Goal: Transaction & Acquisition: Book appointment/travel/reservation

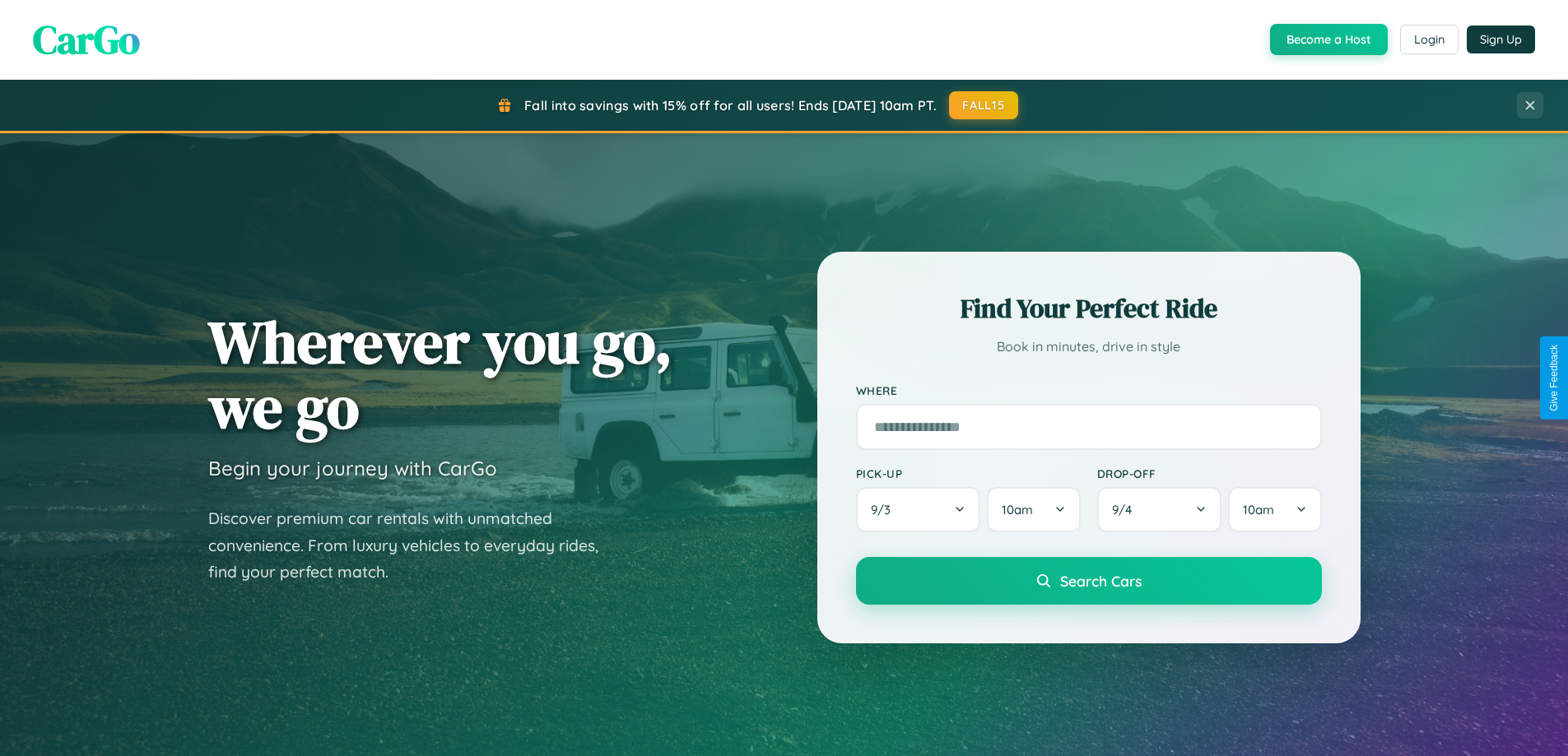
scroll to position [710, 0]
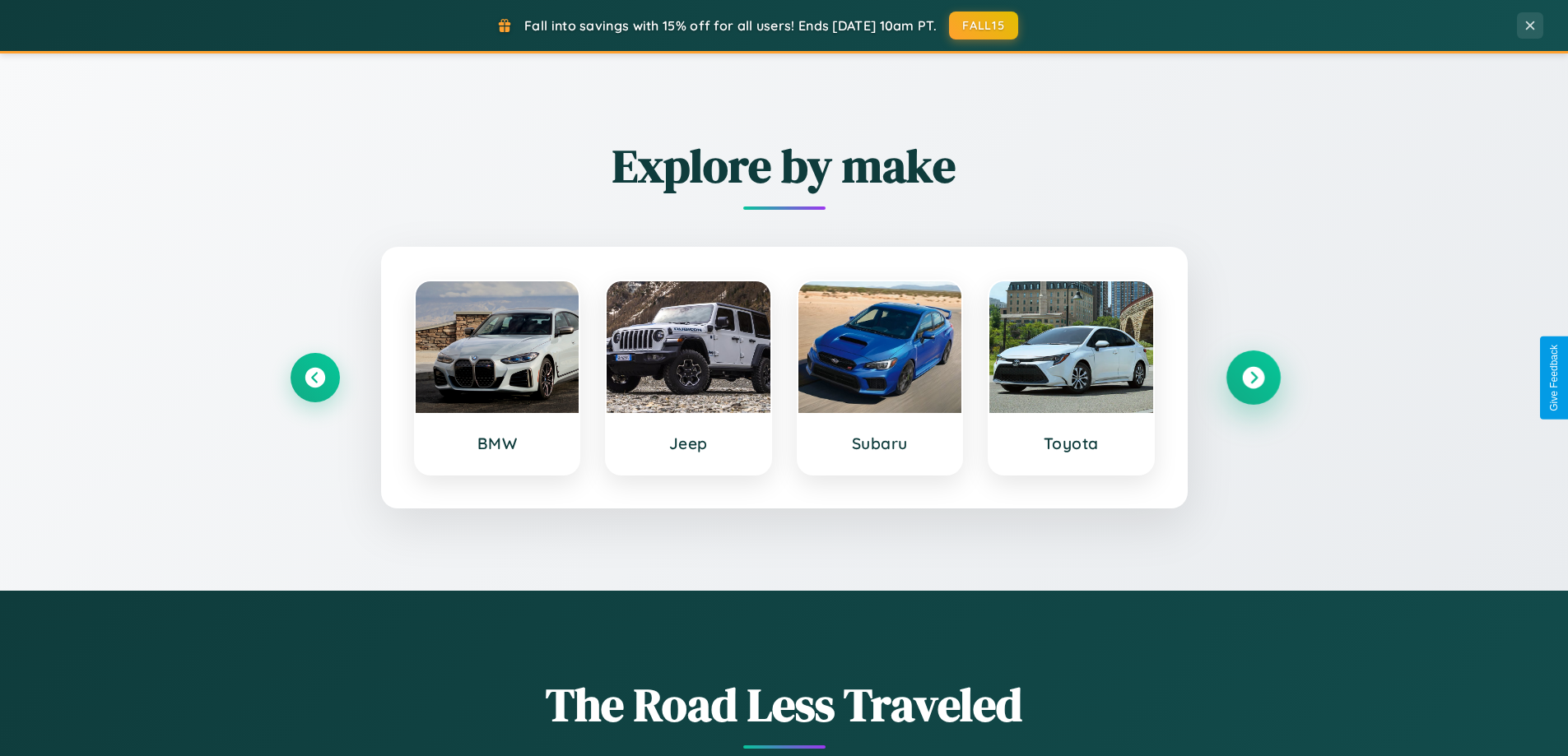
click at [1252, 378] on icon at bounding box center [1253, 378] width 22 height 22
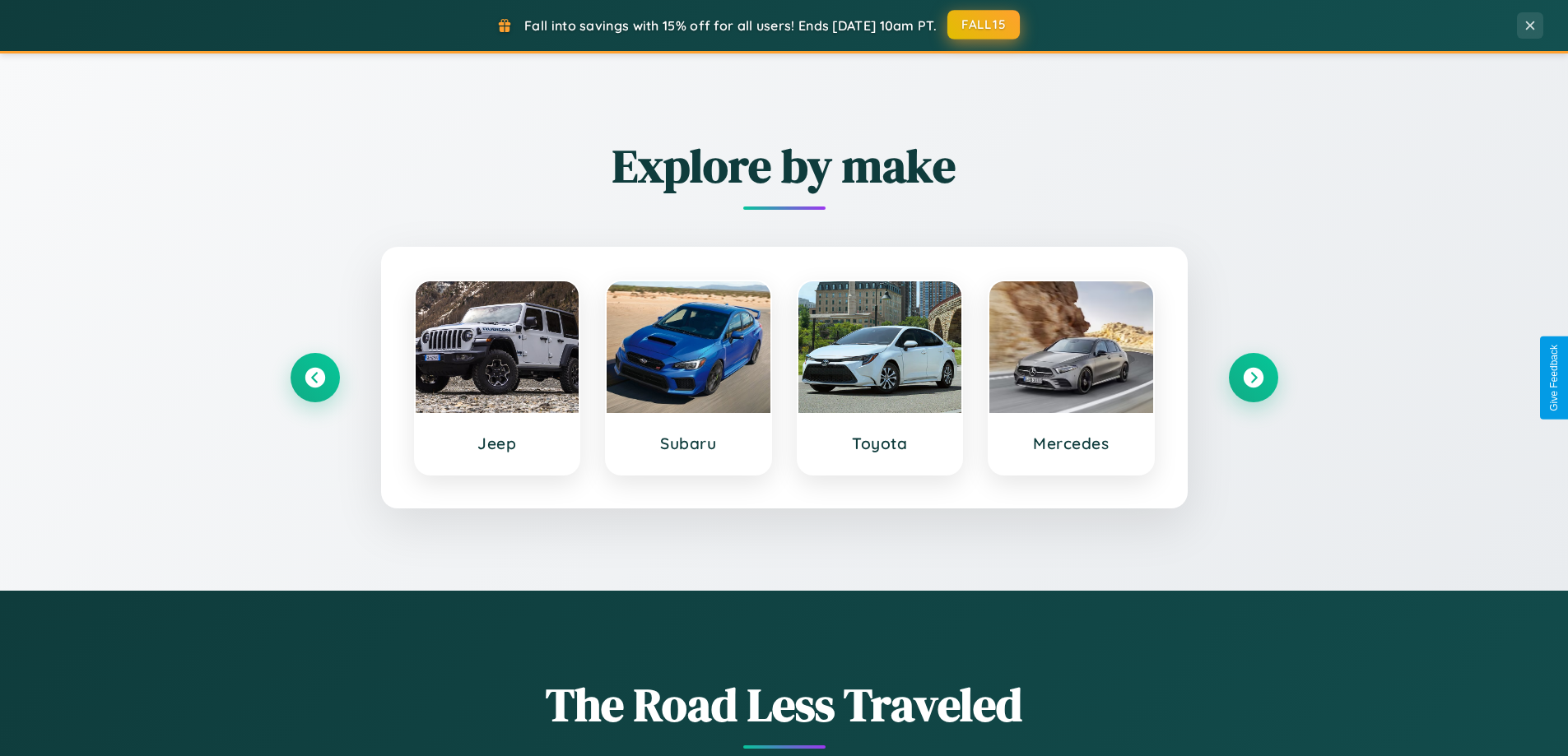
click at [985, 25] on button "FALL15" at bounding box center [984, 25] width 72 height 30
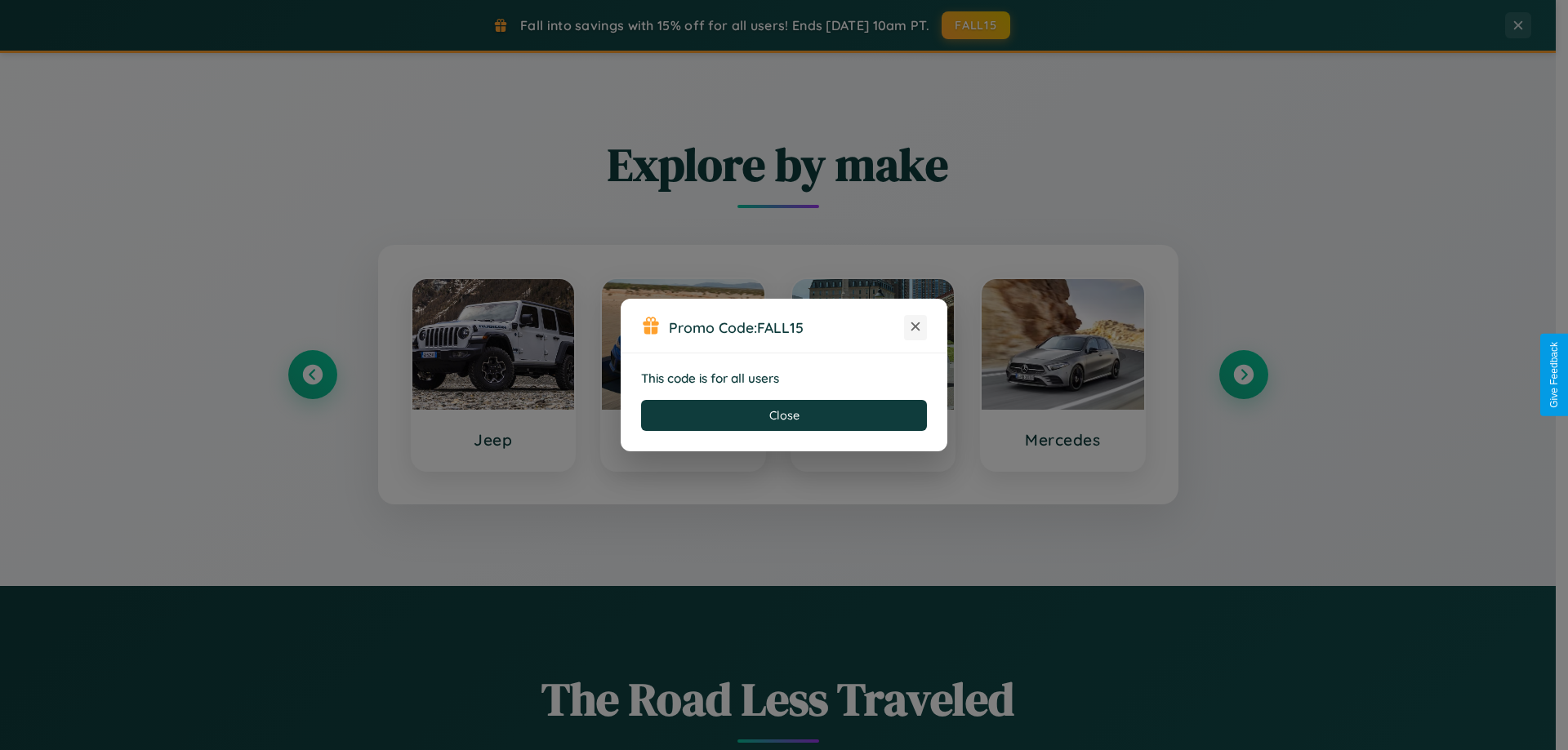
click at [915, 327] on icon at bounding box center [915, 326] width 17 height 17
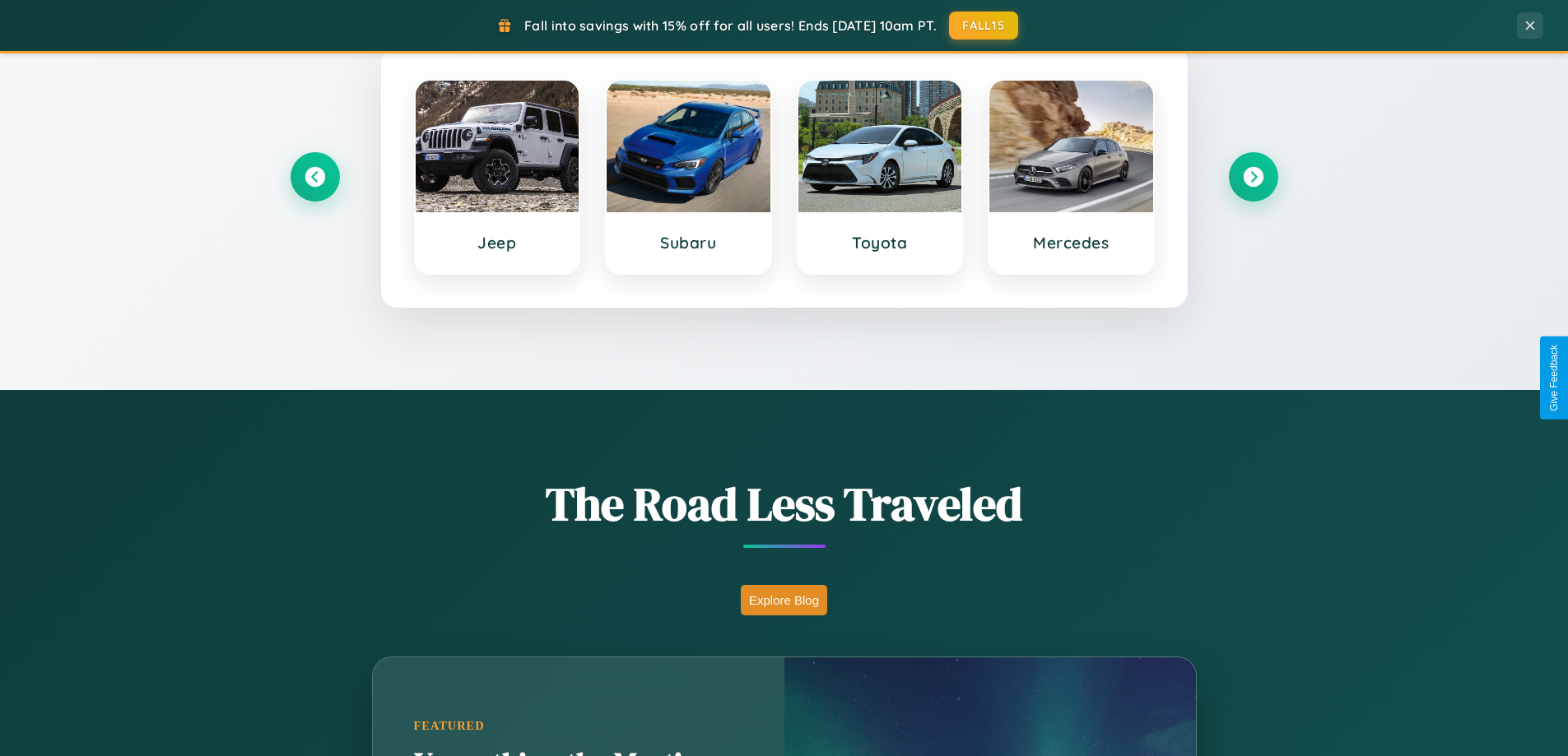
scroll to position [1132, 0]
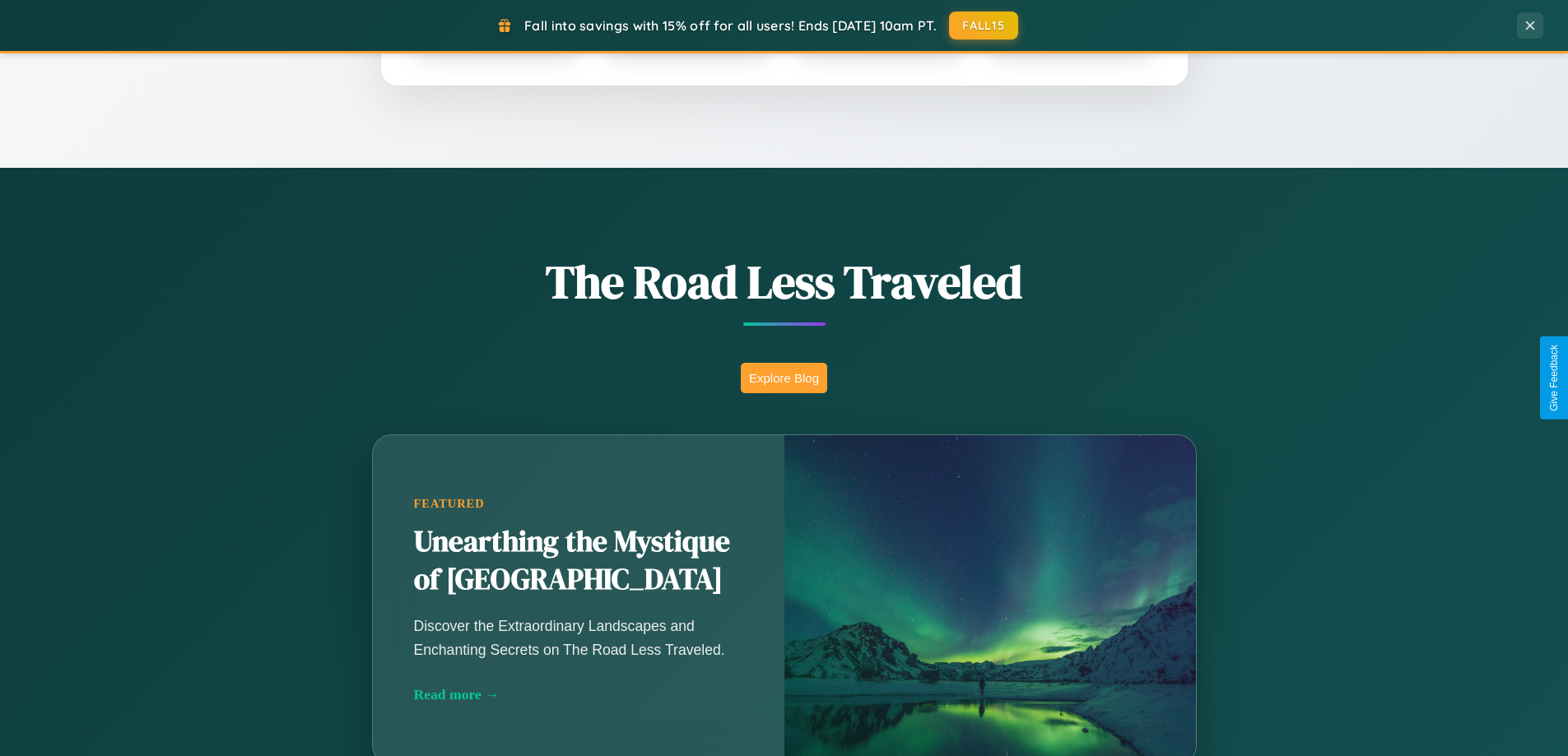
click at [783, 378] on button "Explore Blog" at bounding box center [783, 378] width 86 height 31
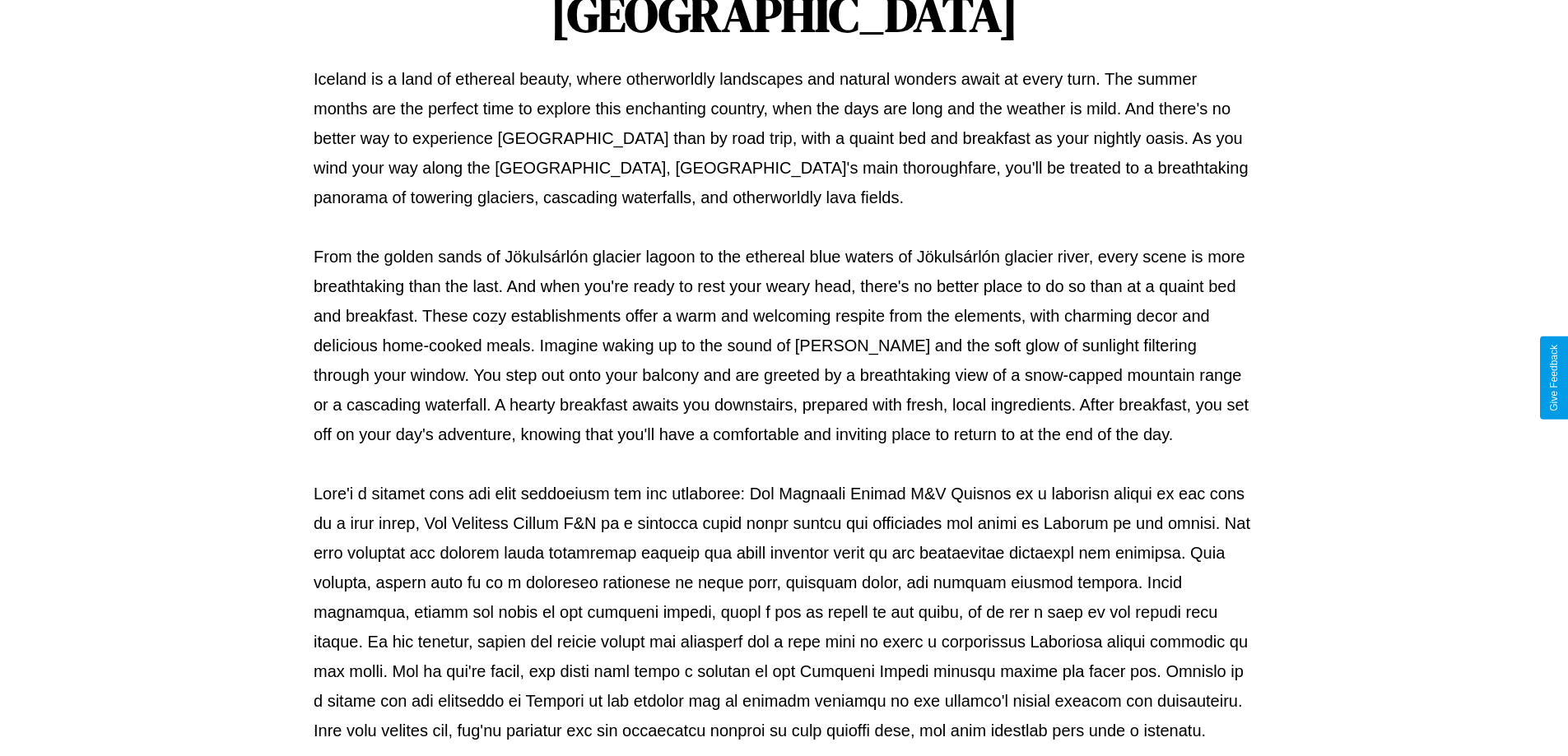
scroll to position [532, 0]
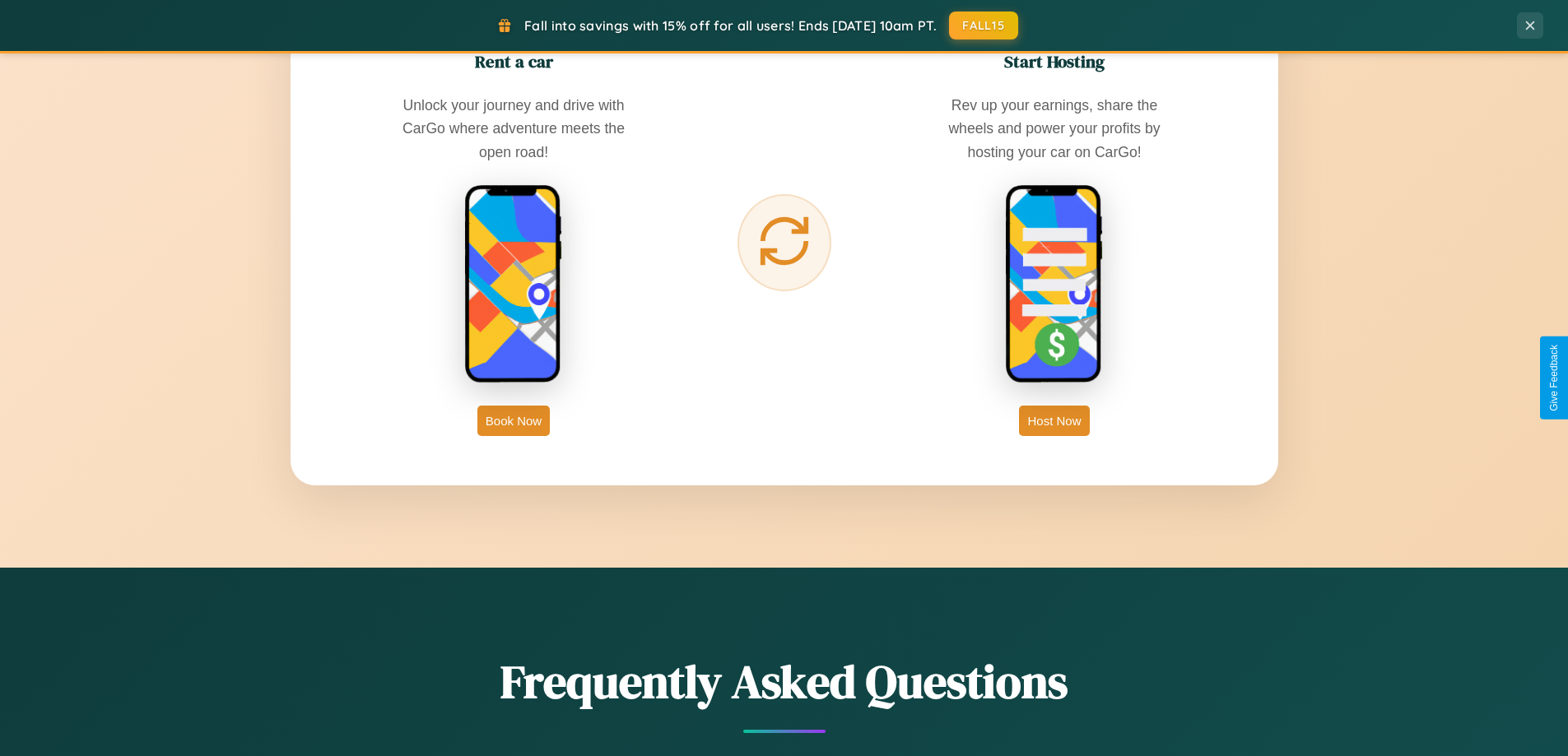
scroll to position [2643, 0]
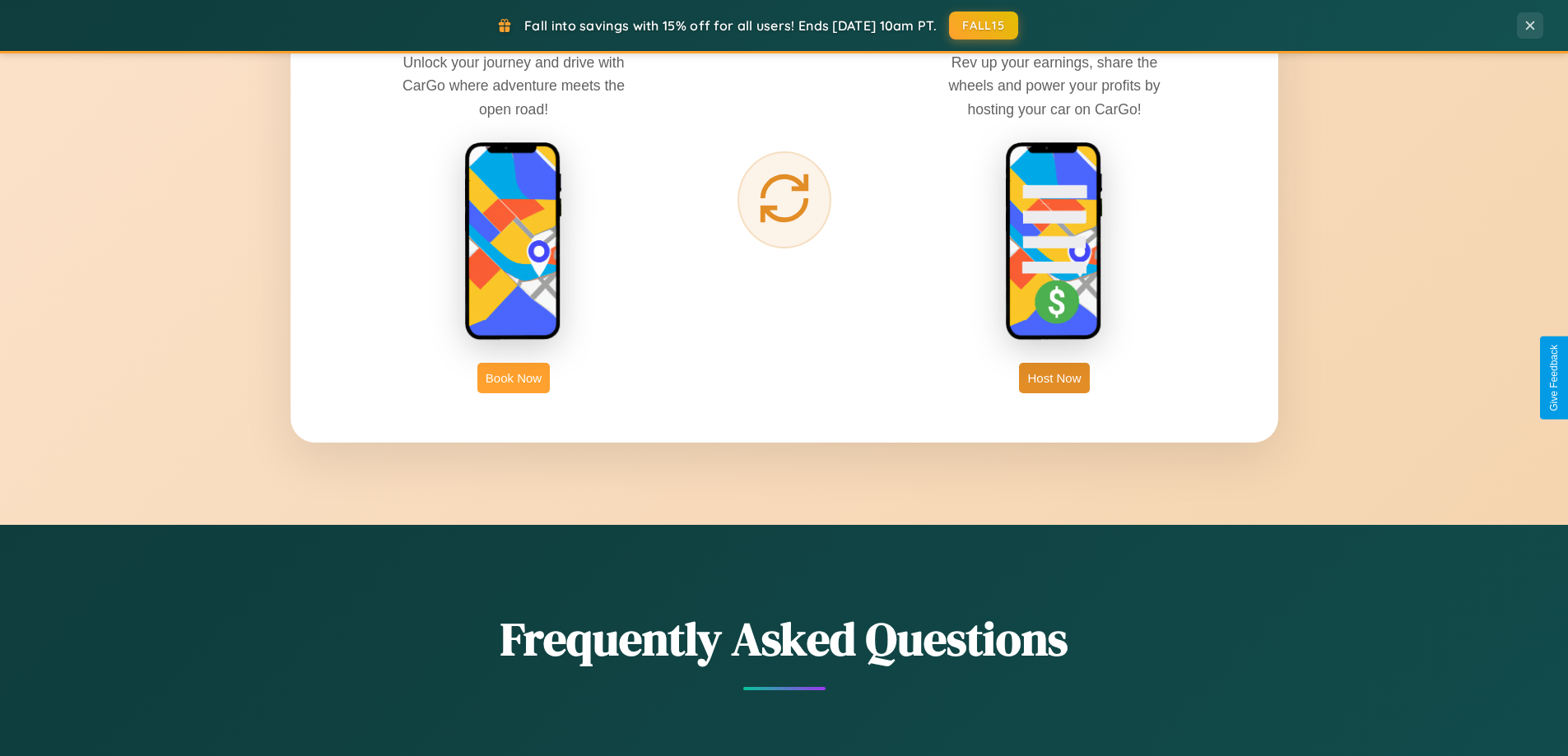
click at [514, 378] on button "Book Now" at bounding box center [514, 378] width 72 height 31
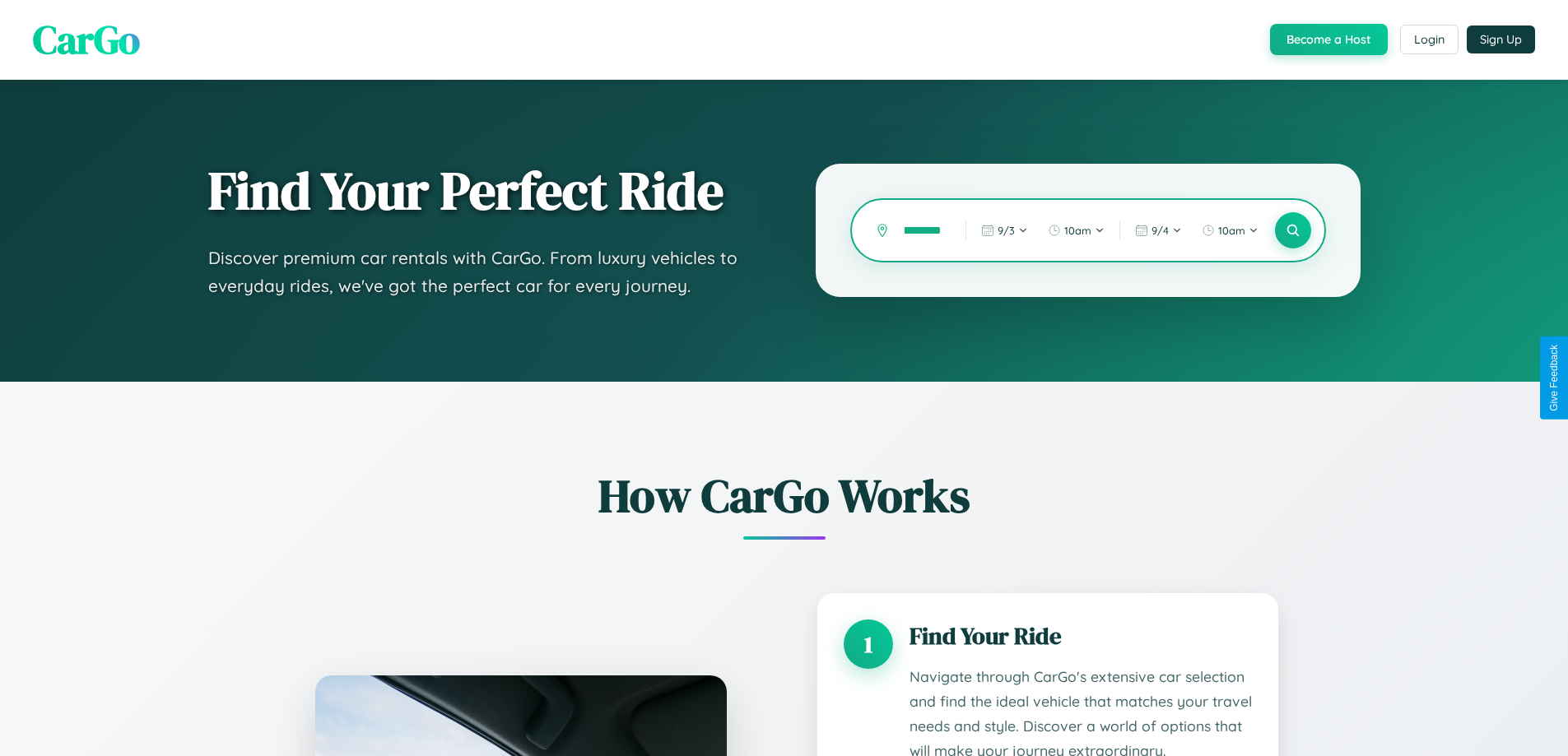
scroll to position [0, 41]
type input "**********"
click at [1292, 230] on icon at bounding box center [1292, 230] width 16 height 16
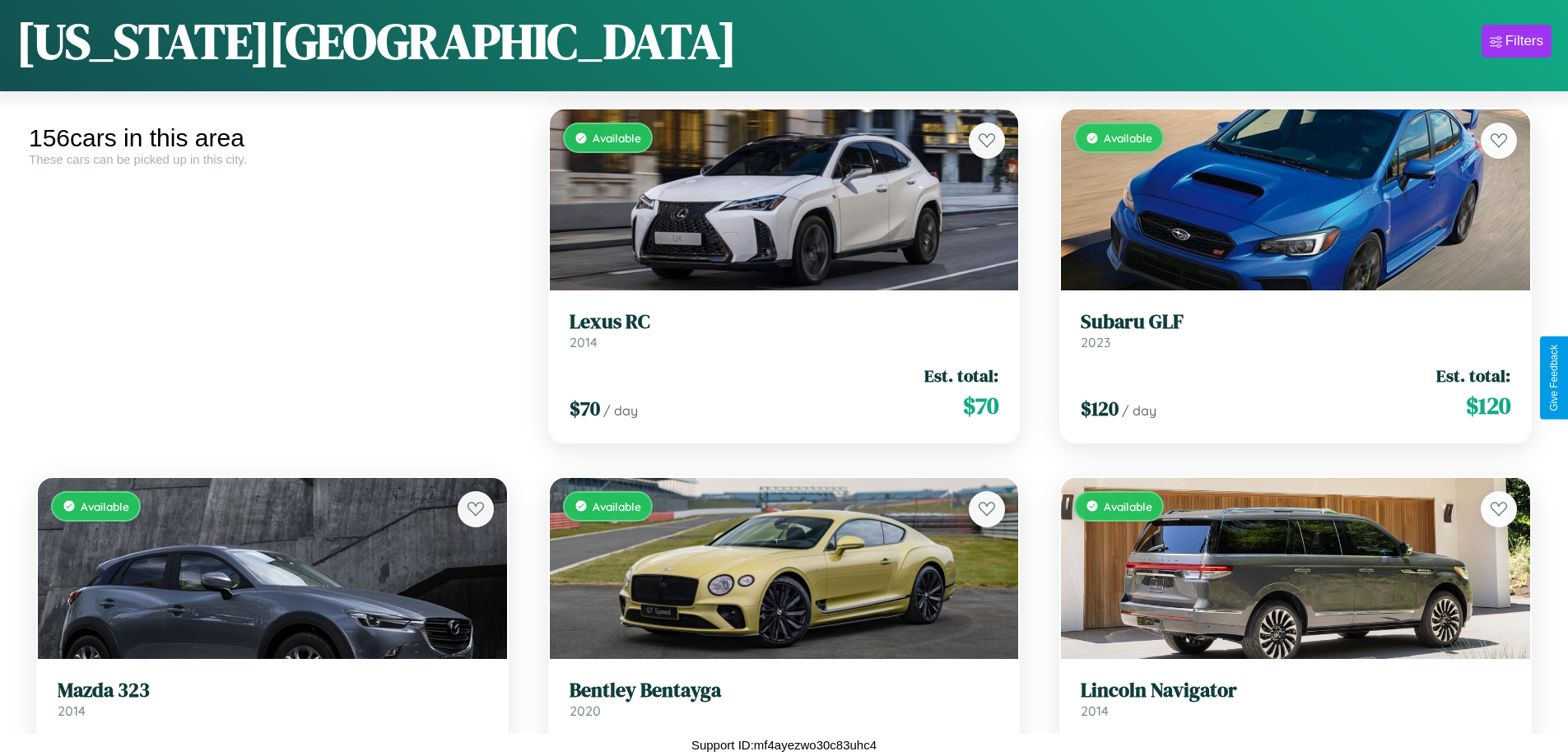
scroll to position [11284, 0]
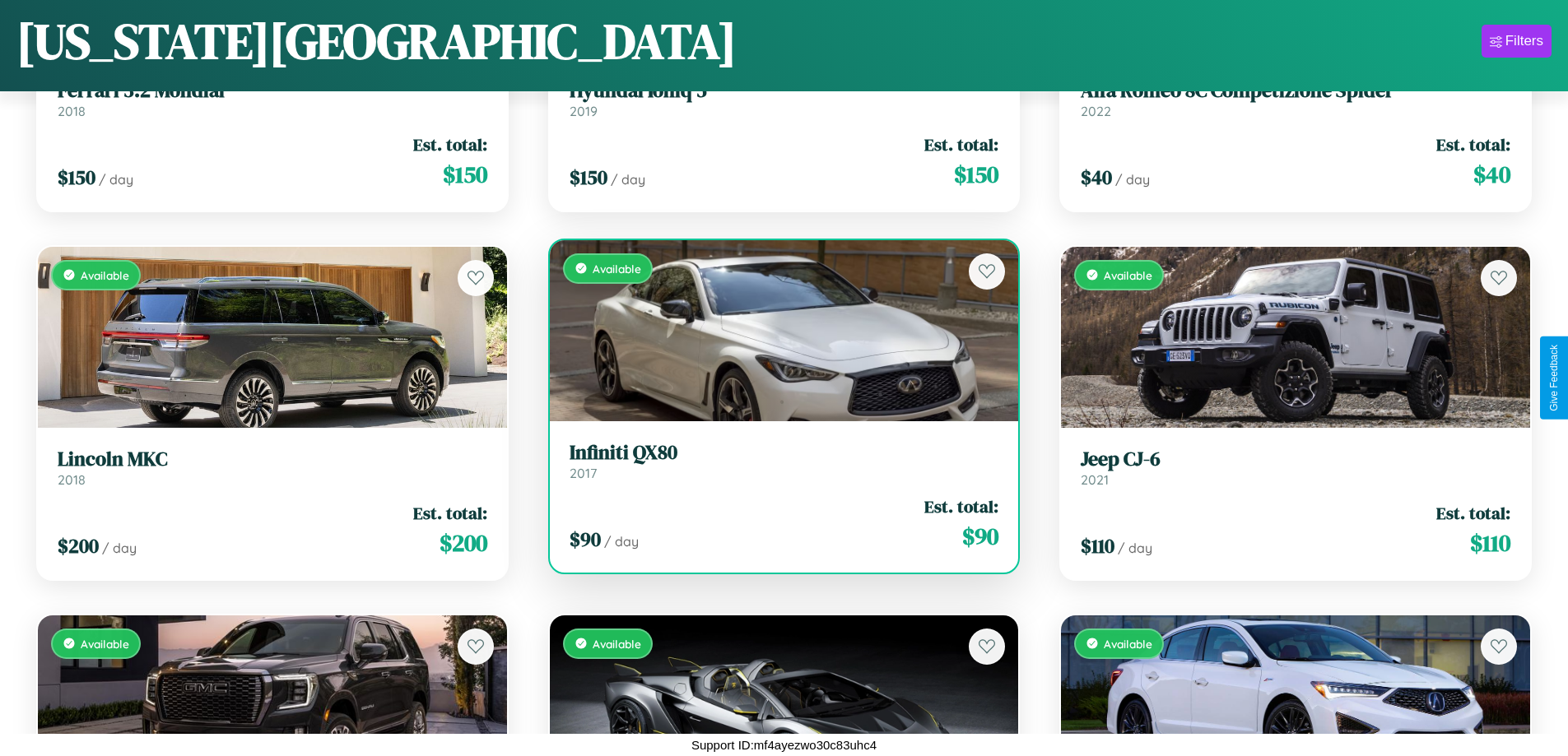
click at [777, 461] on h3 "Infiniti QX80" at bounding box center [784, 453] width 429 height 24
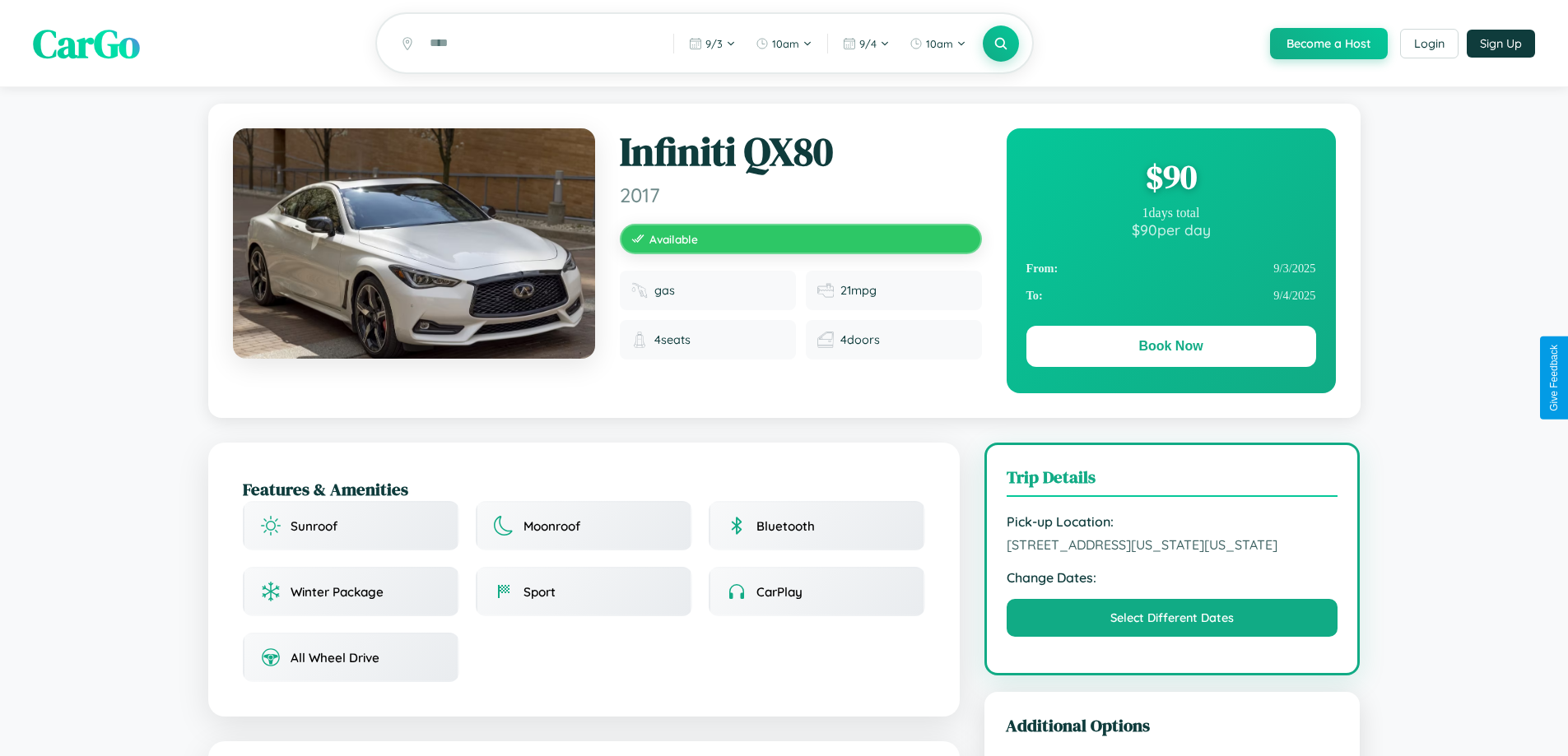
click at [1170, 179] on div "$ 90" at bounding box center [1171, 177] width 290 height 45
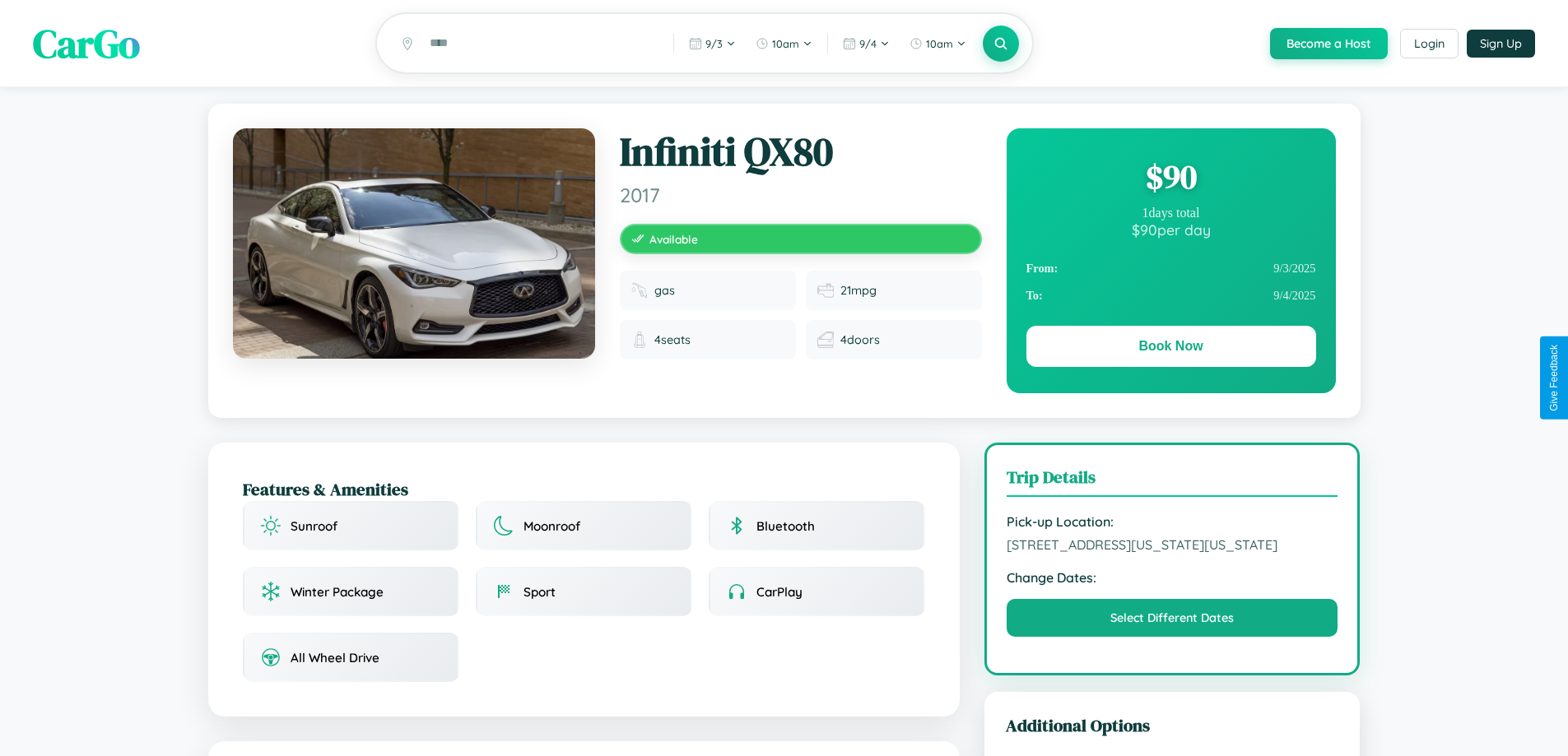
click at [1170, 179] on div "$ 90" at bounding box center [1171, 177] width 290 height 45
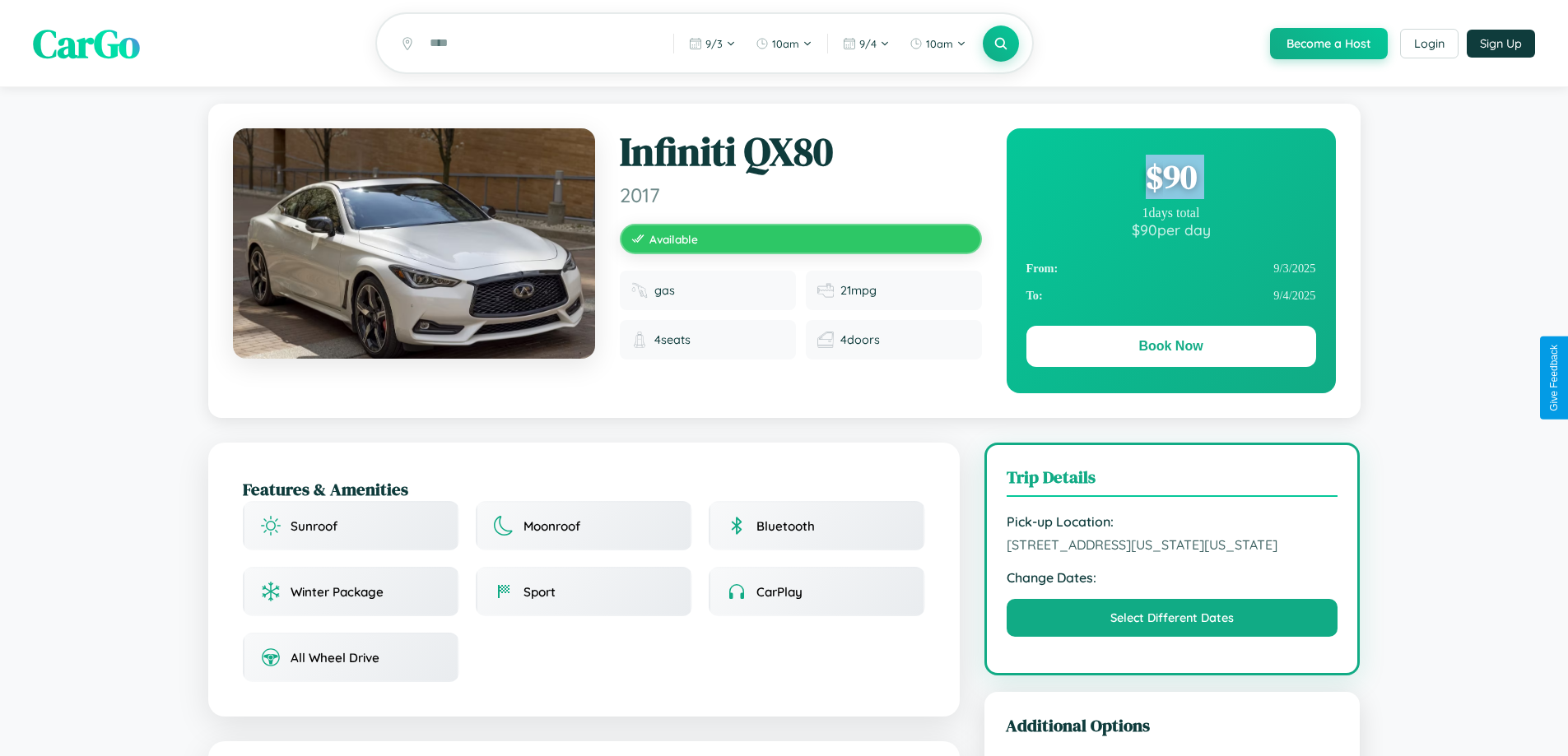
click at [1170, 179] on div "$ 90" at bounding box center [1171, 177] width 290 height 45
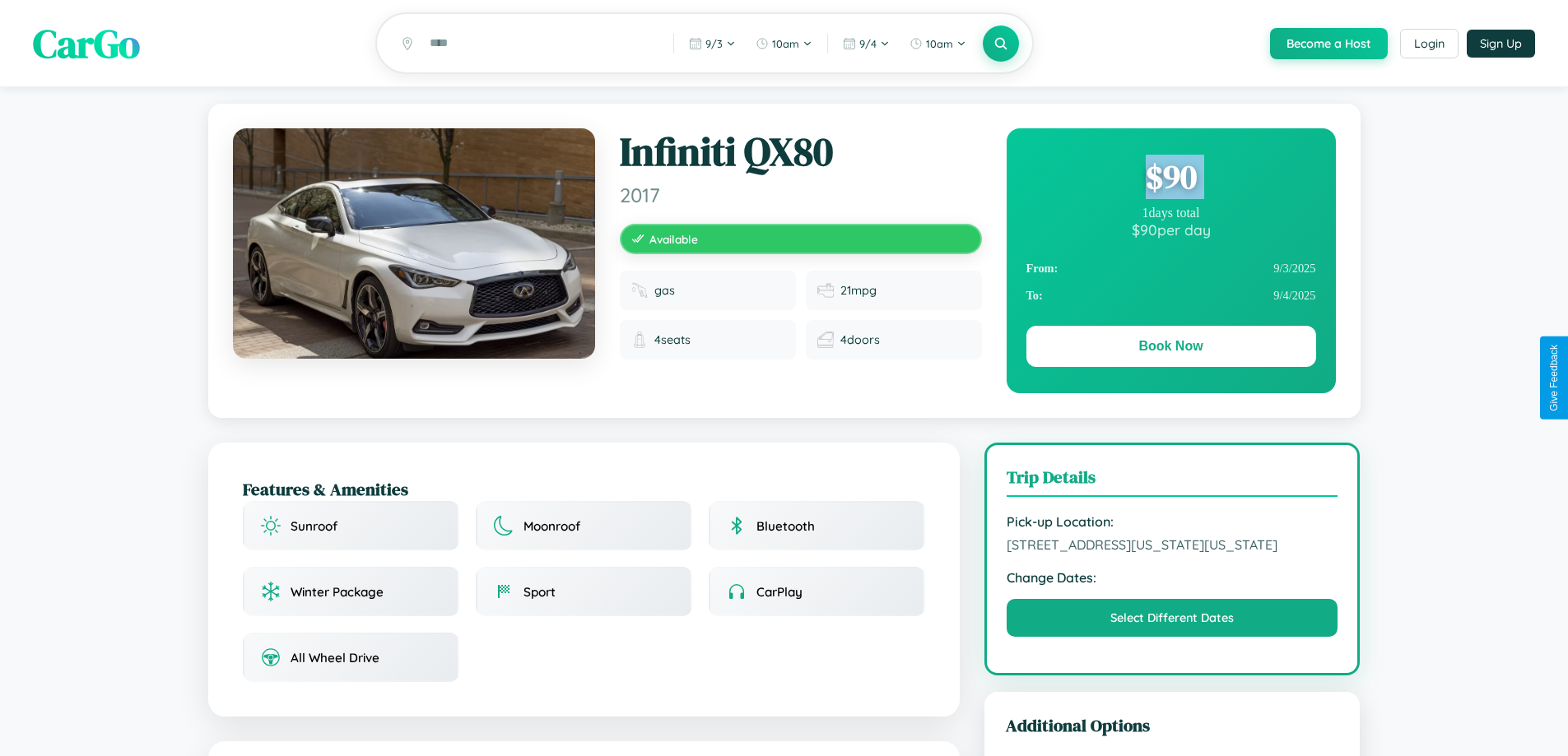
click at [1170, 179] on div "$ 90" at bounding box center [1171, 177] width 290 height 45
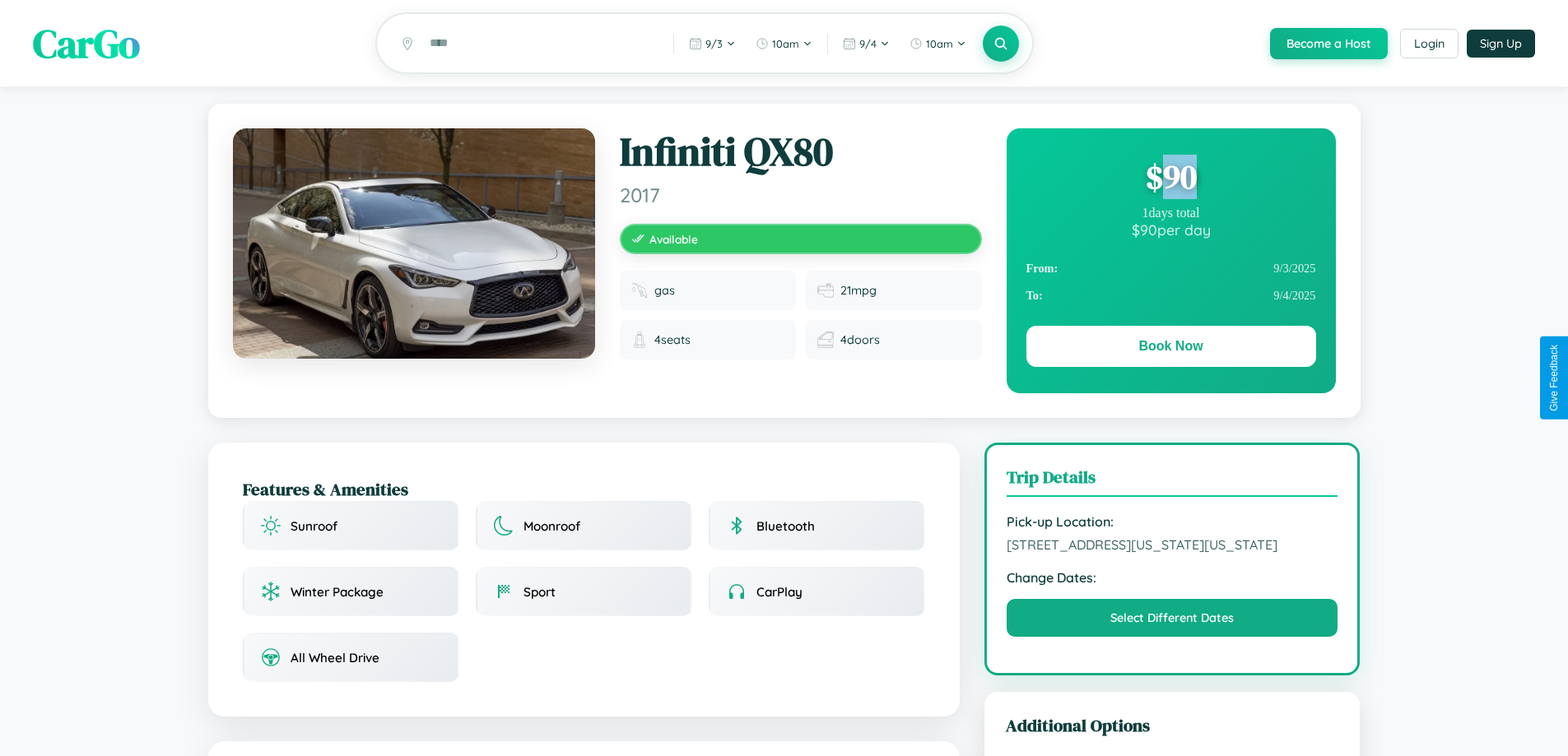
click at [1170, 179] on div "$ 90" at bounding box center [1171, 177] width 290 height 45
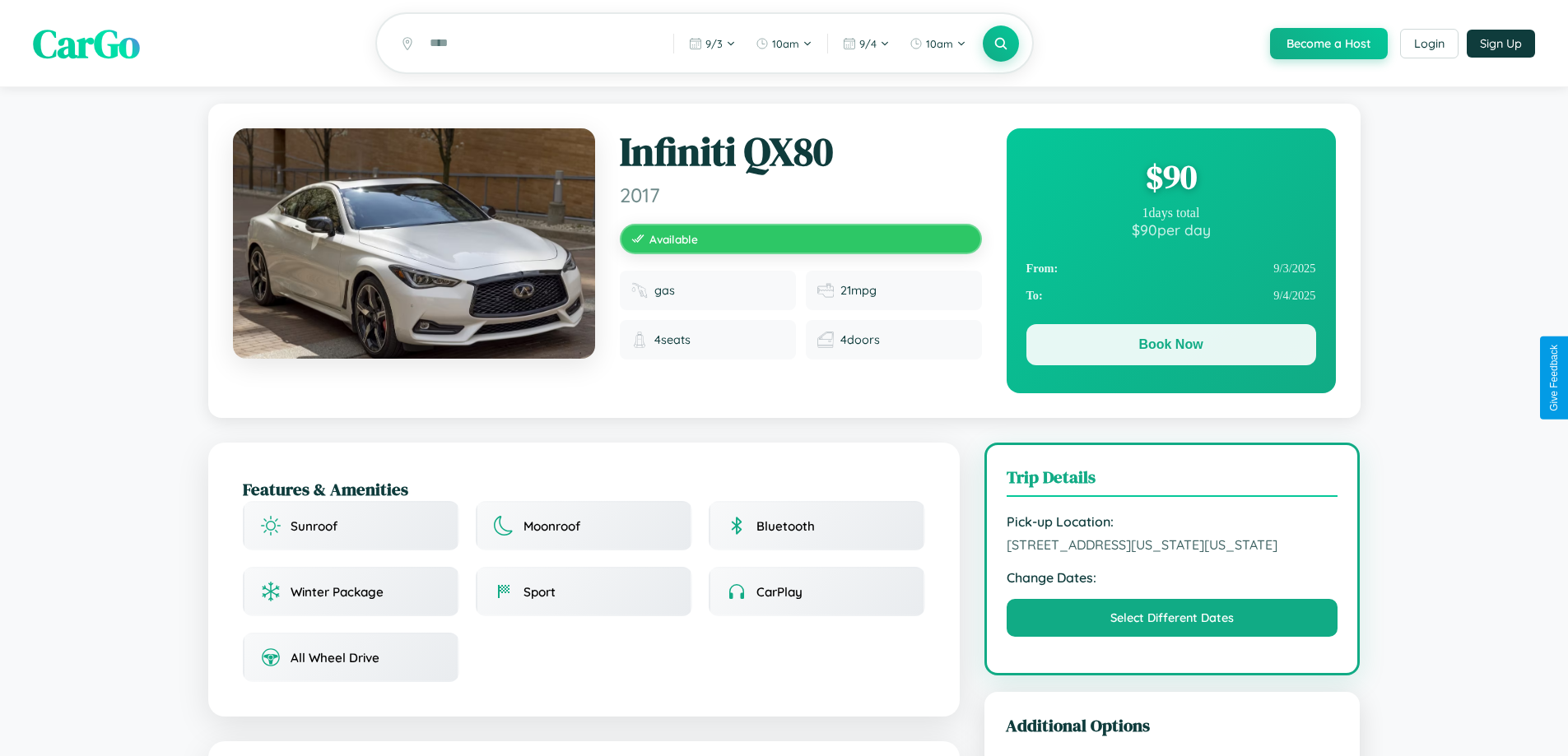
click at [1170, 347] on button "Book Now" at bounding box center [1171, 345] width 290 height 41
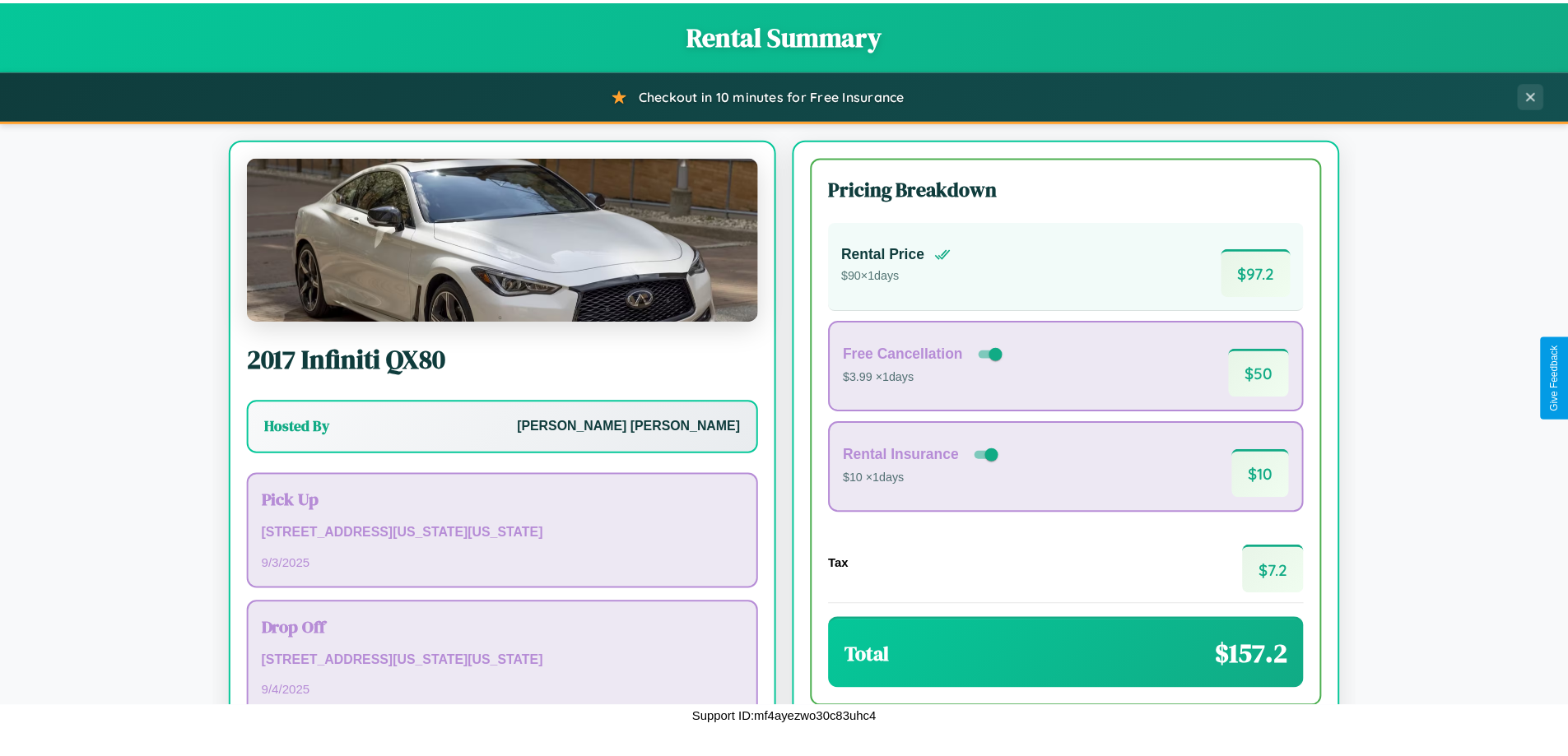
scroll to position [112, 0]
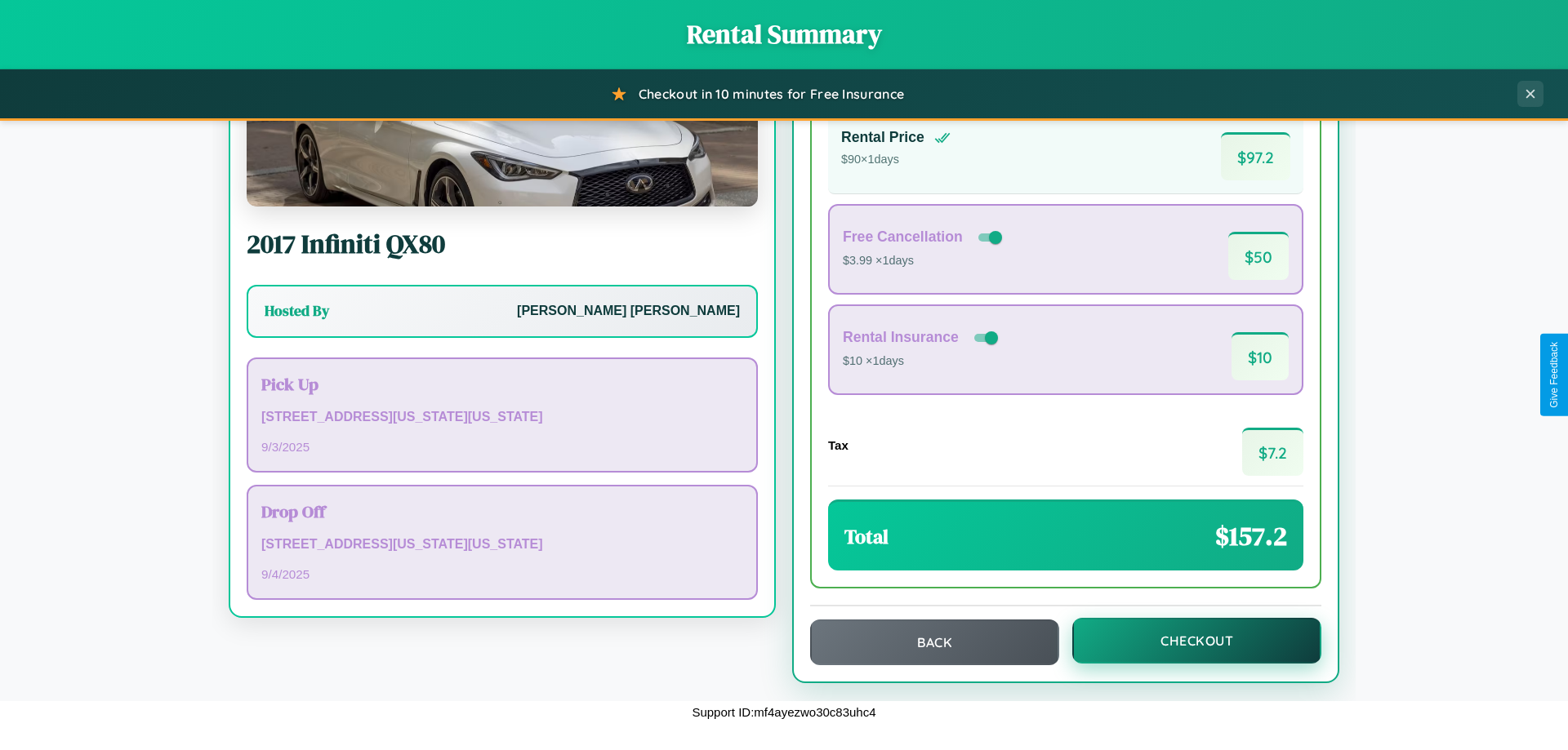
click at [1185, 640] on button "Checkout" at bounding box center [1197, 641] width 249 height 46
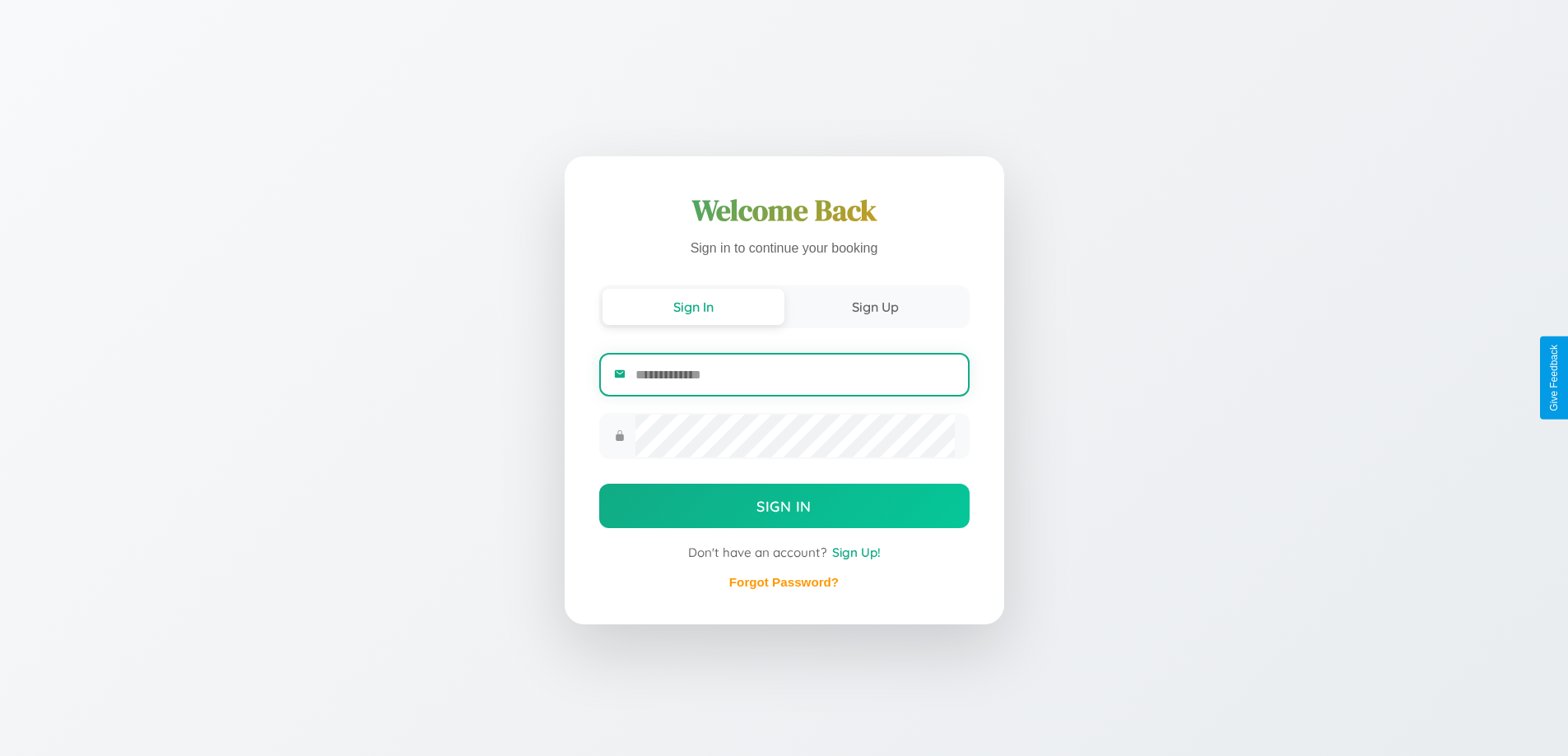
click at [794, 374] on input "email" at bounding box center [794, 374] width 319 height 40
type input "**********"
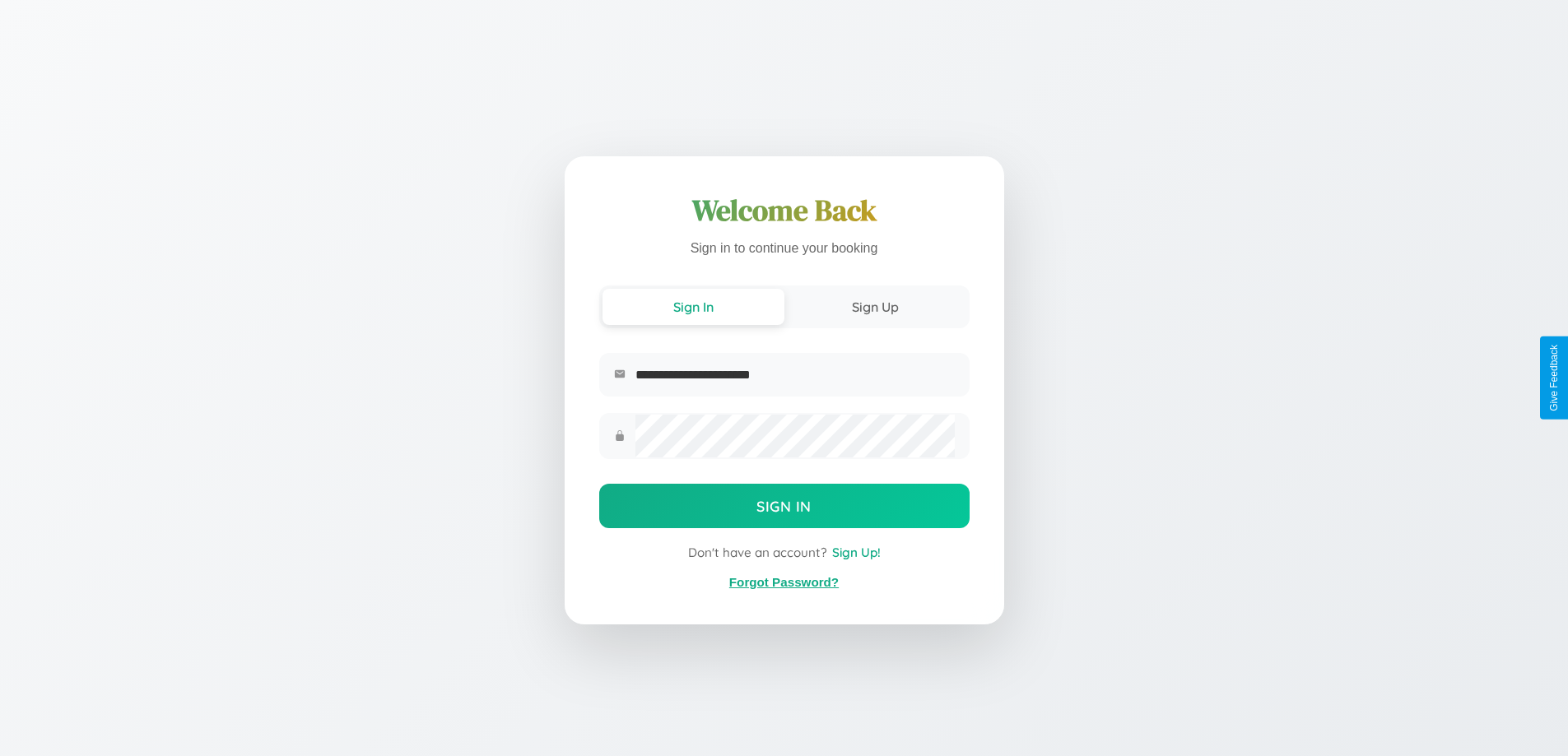
click at [783, 582] on link "Forgot Password?" at bounding box center [784, 581] width 110 height 14
